Goal: Connect with others: Connect with other users

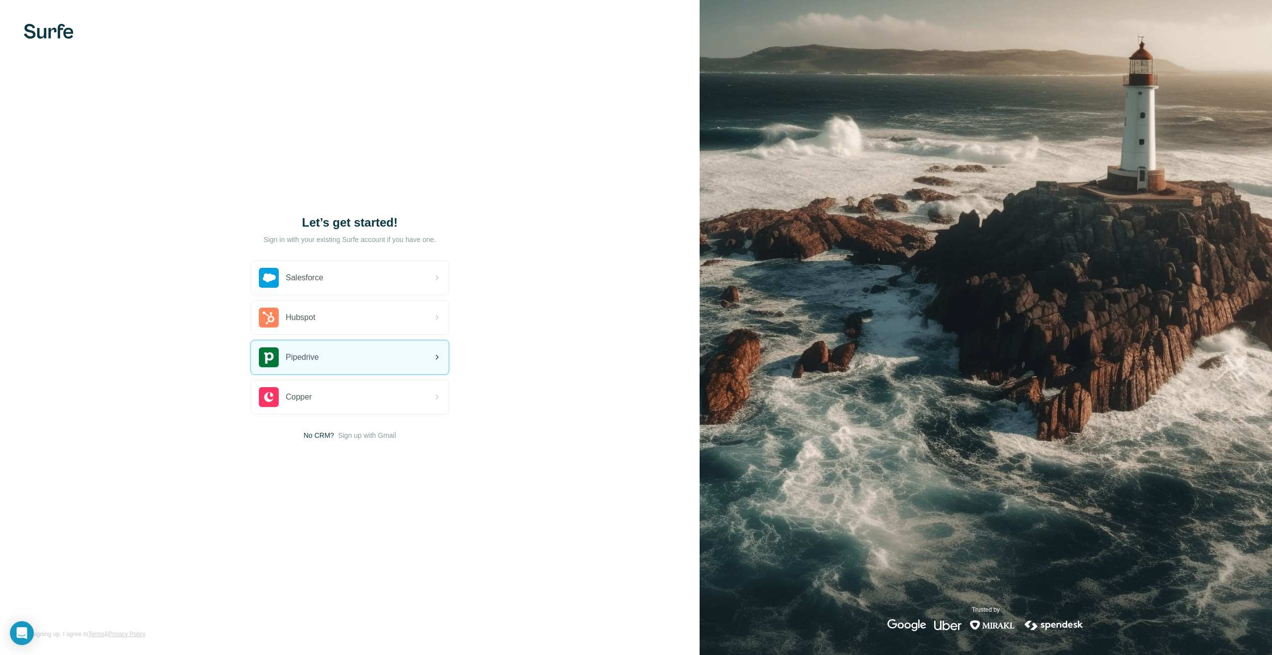
click at [357, 363] on div "Pipedrive" at bounding box center [350, 357] width 198 height 34
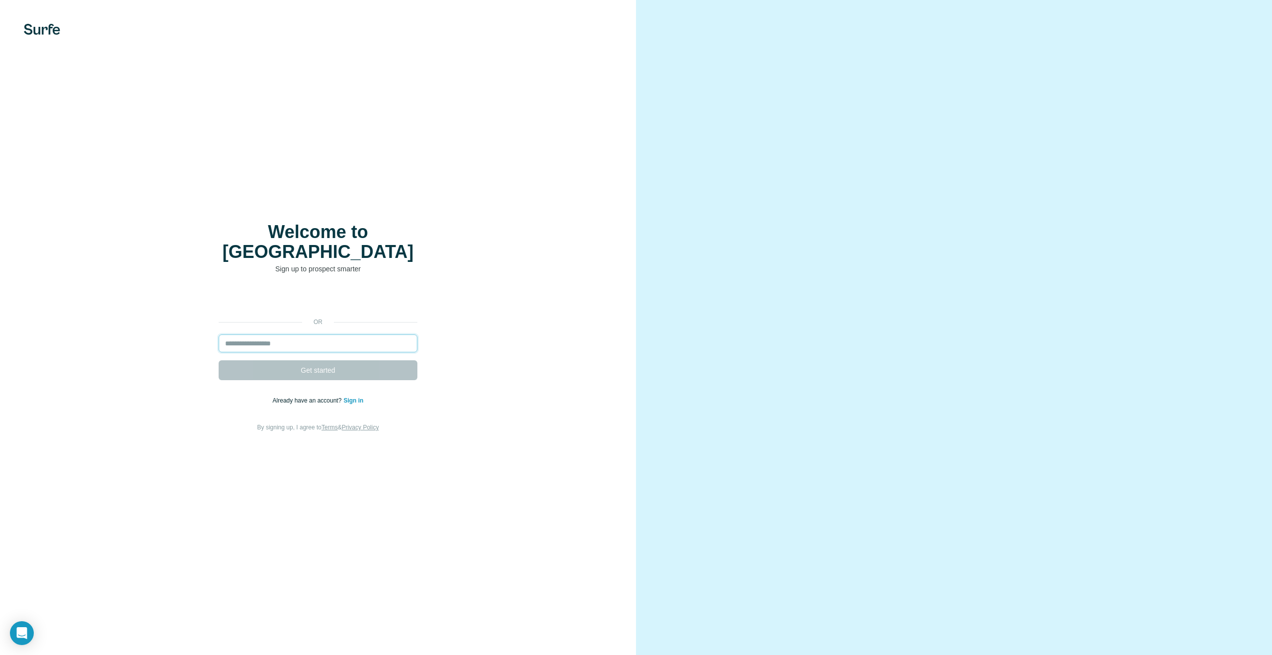
click at [301, 334] on input "email" at bounding box center [318, 343] width 199 height 18
click at [308, 334] on input "email" at bounding box center [318, 343] width 199 height 18
click at [355, 397] on link "Sign in" at bounding box center [353, 400] width 20 height 7
